Goal: Check status: Check status

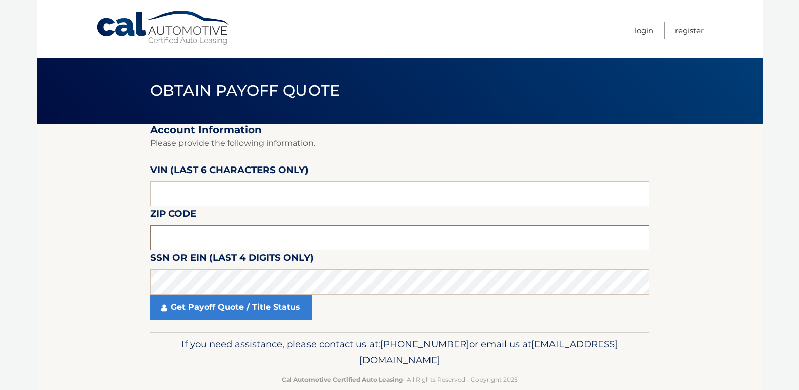
drag, startPoint x: 162, startPoint y: 230, endPoint x: 147, endPoint y: 230, distance: 15.1
click at [162, 230] on input "text" at bounding box center [399, 237] width 499 height 25
click at [178, 240] on input "text" at bounding box center [399, 237] width 499 height 25
click at [70, 222] on section "Account Information Please provide the following information. VIN (last 6 chara…" at bounding box center [400, 228] width 726 height 208
click at [184, 237] on input "text" at bounding box center [399, 237] width 499 height 25
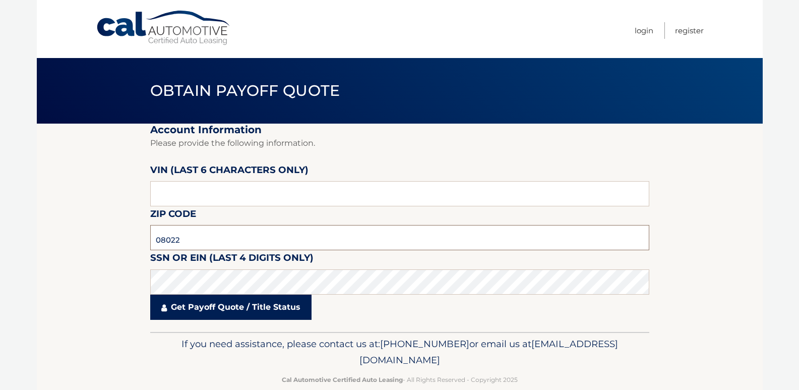
type input "08022"
click at [174, 313] on link "Get Payoff Quote / Title Status" at bounding box center [230, 306] width 161 height 25
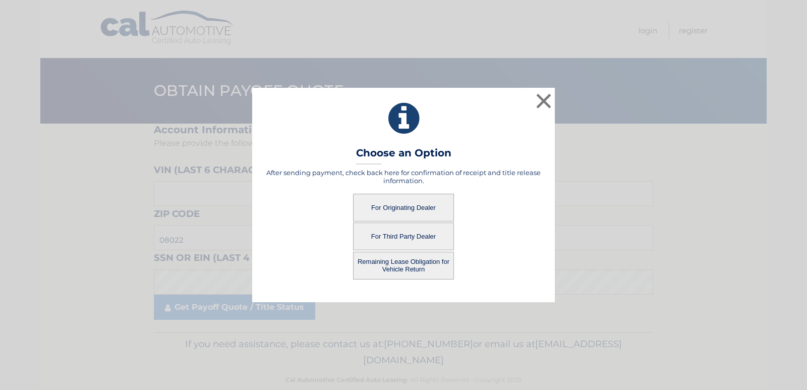
click at [377, 265] on button "Remaining Lease Obligation for Vehicle Return" at bounding box center [403, 266] width 101 height 28
click at [394, 263] on button "Remaining Lease Obligation for Vehicle Return" at bounding box center [403, 266] width 101 height 28
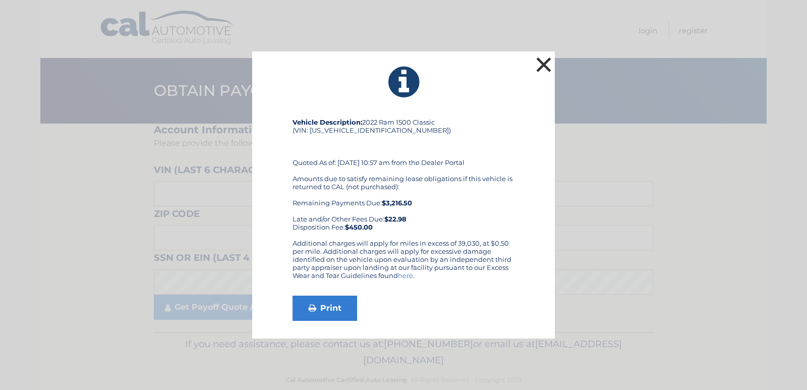
click at [545, 64] on button "×" at bounding box center [544, 64] width 20 height 20
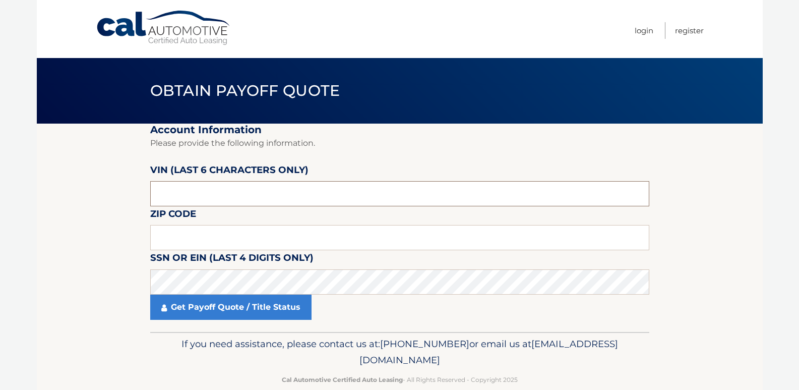
click at [230, 193] on input "text" at bounding box center [399, 193] width 499 height 25
click at [190, 233] on input "text" at bounding box center [399, 237] width 499 height 25
type input "08022"
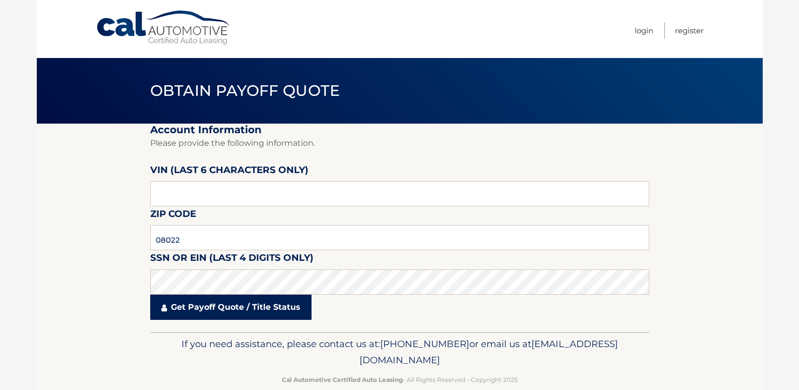
click at [230, 313] on link "Get Payoff Quote / Title Status" at bounding box center [230, 306] width 161 height 25
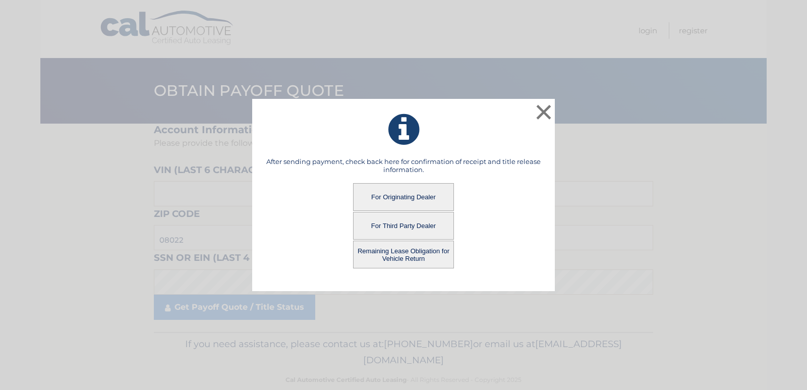
click at [407, 189] on button "For Originating Dealer" at bounding box center [403, 197] width 101 height 28
click at [407, 193] on button "For Originating Dealer" at bounding box center [403, 197] width 101 height 28
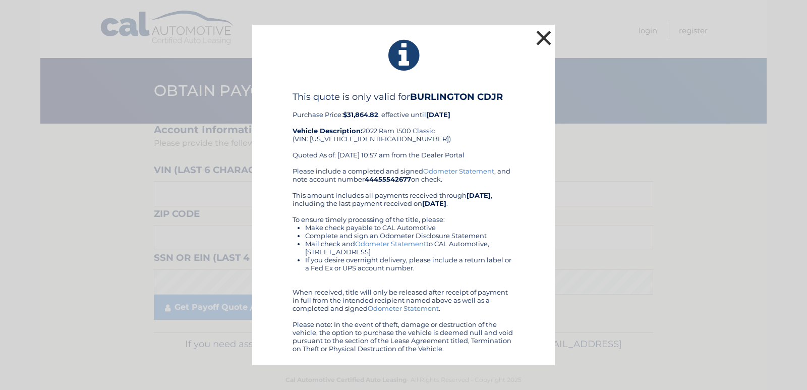
click at [544, 36] on button "×" at bounding box center [544, 38] width 20 height 20
